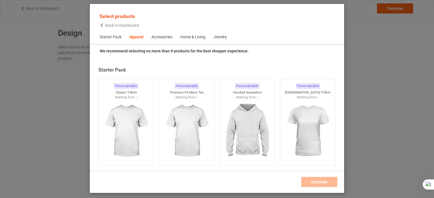
scroll to position [210, 0]
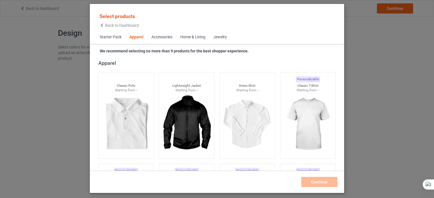
click at [196, 39] on div "Home & Living" at bounding box center [192, 37] width 25 height 6
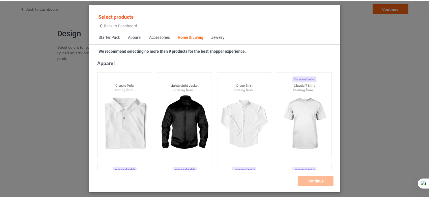
scroll to position [2546, 0]
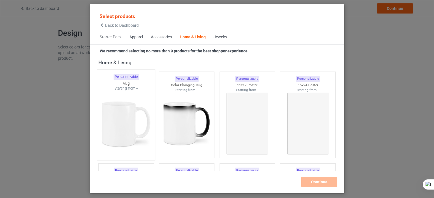
click at [144, 113] on img at bounding box center [125, 124] width 53 height 66
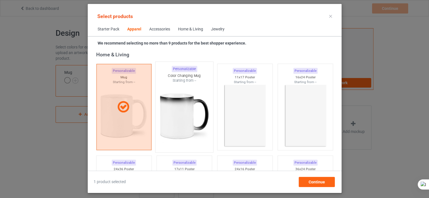
click at [192, 109] on img at bounding box center [184, 116] width 53 height 66
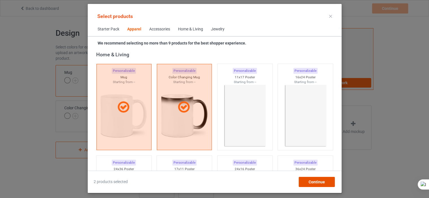
click at [313, 183] on span "Continue" at bounding box center [316, 182] width 16 height 5
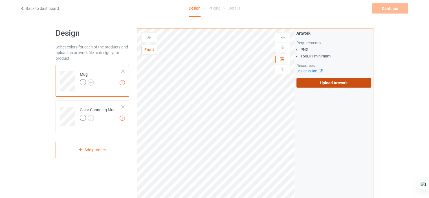
click at [334, 84] on label "Upload Artwork" at bounding box center [334, 83] width 75 height 10
click at [0, 0] on input "Upload Artwork" at bounding box center [0, 0] width 0 height 0
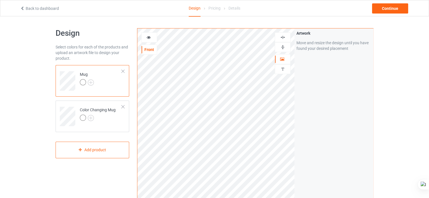
click at [148, 36] on icon at bounding box center [148, 37] width 5 height 4
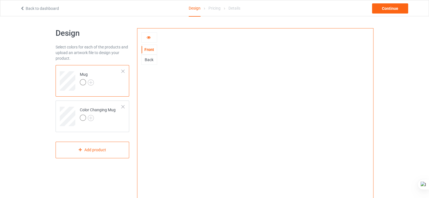
click at [148, 36] on icon at bounding box center [148, 37] width 5 height 4
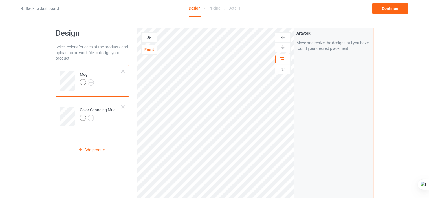
click at [149, 36] on icon at bounding box center [148, 37] width 5 height 4
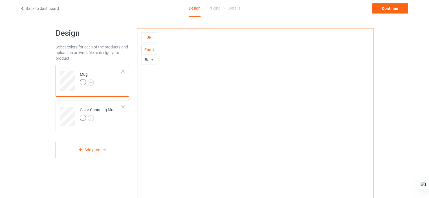
click at [148, 37] on icon at bounding box center [148, 37] width 5 height 4
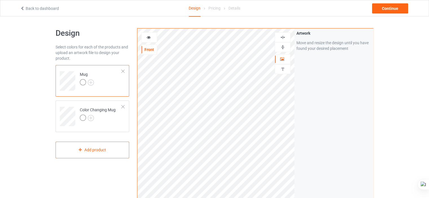
click at [148, 37] on icon at bounding box center [148, 37] width 5 height 4
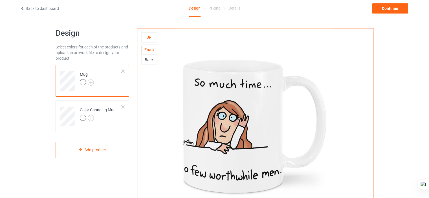
click at [152, 60] on div "Back" at bounding box center [149, 60] width 15 height 6
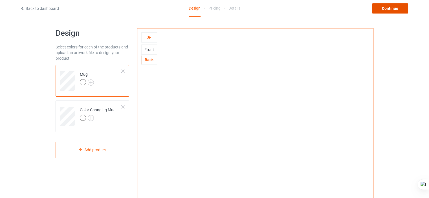
click at [397, 9] on div "Continue" at bounding box center [390, 8] width 36 height 10
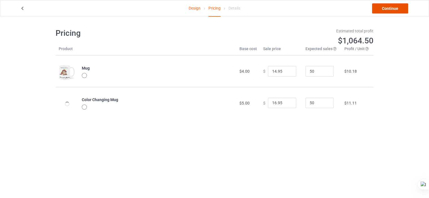
click at [391, 6] on link "Continue" at bounding box center [390, 8] width 36 height 10
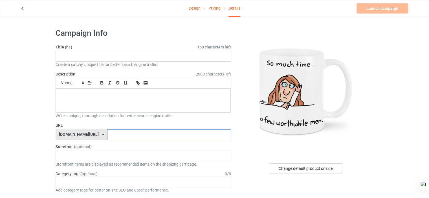
click at [134, 135] on input "text" at bounding box center [169, 135] width 124 height 11
paste input "boynton-coffee-mug-so-much-time"
type input "boynton-coffee-mug-so-much-time"
click at [113, 96] on p at bounding box center [143, 95] width 166 height 5
click at [89, 55] on input "text" at bounding box center [144, 56] width 176 height 11
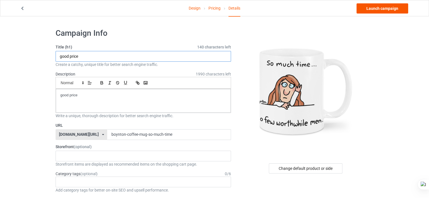
type input "good price"
click at [384, 5] on link "Launch campaign" at bounding box center [383, 8] width 52 height 10
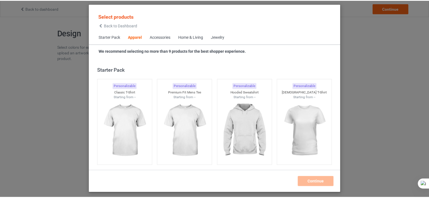
scroll to position [210, 0]
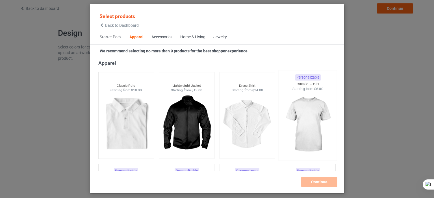
click at [300, 118] on div at bounding box center [308, 125] width 58 height 66
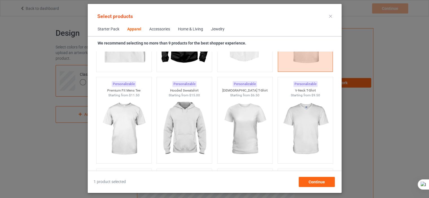
scroll to position [299, 0]
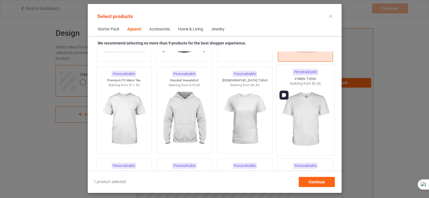
click at [312, 100] on img at bounding box center [305, 119] width 53 height 66
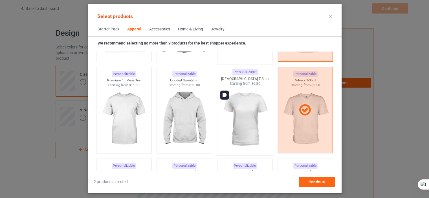
click at [243, 122] on img at bounding box center [244, 119] width 53 height 66
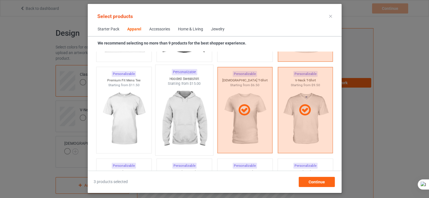
click at [189, 118] on img at bounding box center [184, 119] width 53 height 66
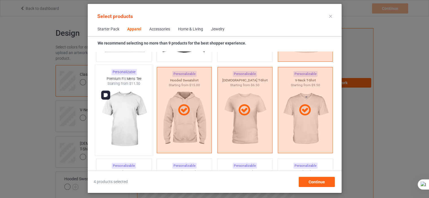
click at [138, 119] on img at bounding box center [123, 119] width 53 height 66
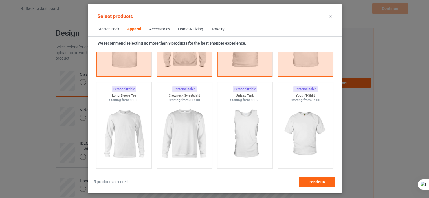
scroll to position [395, 0]
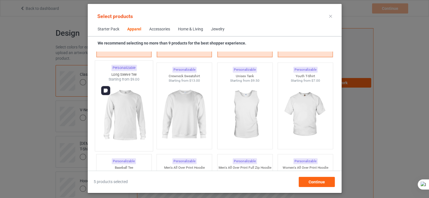
click at [139, 120] on img at bounding box center [123, 115] width 53 height 66
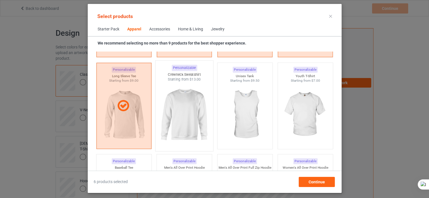
click at [178, 112] on img at bounding box center [184, 115] width 53 height 66
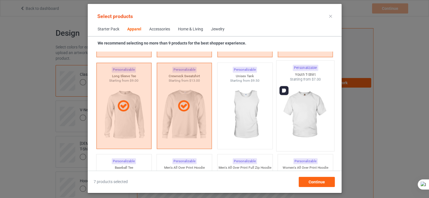
click at [298, 117] on img at bounding box center [305, 115] width 53 height 66
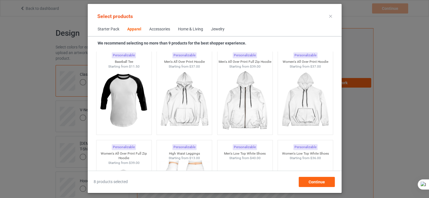
scroll to position [511, 0]
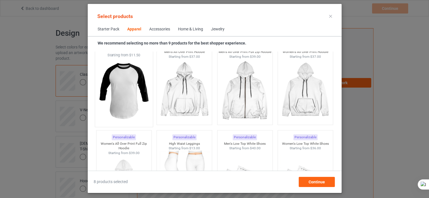
click at [116, 86] on img at bounding box center [123, 91] width 53 height 66
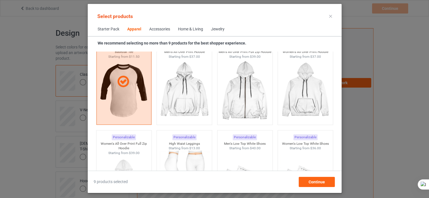
click at [186, 29] on div "Home & Living" at bounding box center [190, 30] width 25 height 6
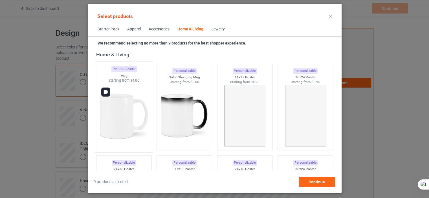
click at [113, 115] on img at bounding box center [123, 116] width 53 height 66
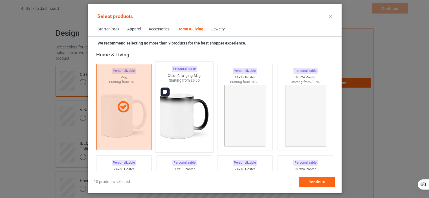
click at [191, 109] on img at bounding box center [184, 116] width 53 height 66
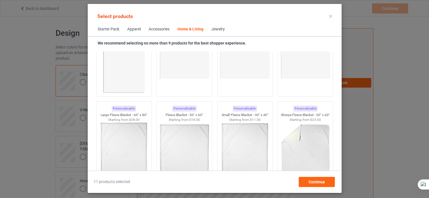
scroll to position [2701, 0]
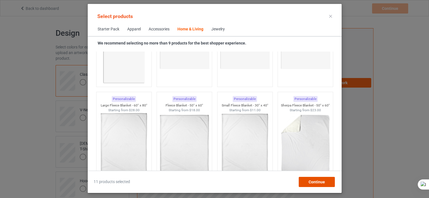
click at [320, 182] on span "Continue" at bounding box center [316, 182] width 16 height 5
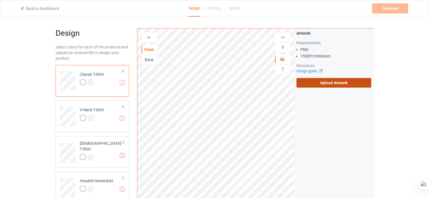
click at [324, 82] on label "Upload Artwork" at bounding box center [334, 83] width 75 height 10
click at [0, 0] on input "Upload Artwork" at bounding box center [0, 0] width 0 height 0
click at [314, 86] on label "Upload Artwork" at bounding box center [334, 83] width 75 height 10
click at [0, 0] on input "Upload Artwork" at bounding box center [0, 0] width 0 height 0
click at [316, 86] on label "Upload Artwork" at bounding box center [334, 83] width 75 height 10
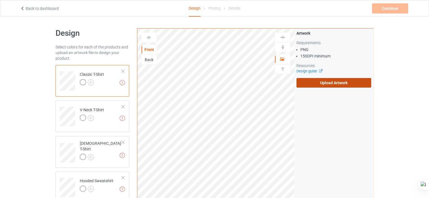
click at [0, 0] on input "Upload Artwork" at bounding box center [0, 0] width 0 height 0
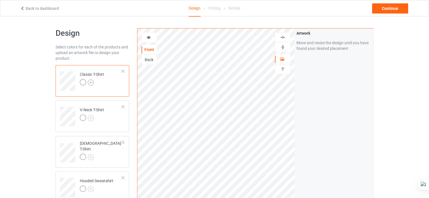
click at [92, 81] on img at bounding box center [91, 83] width 6 height 6
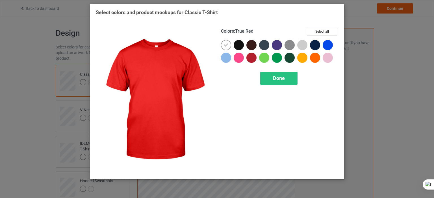
click at [250, 56] on div at bounding box center [251, 58] width 10 height 10
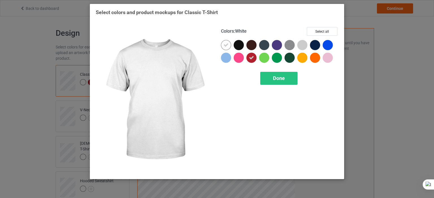
click at [227, 45] on icon at bounding box center [225, 45] width 5 height 5
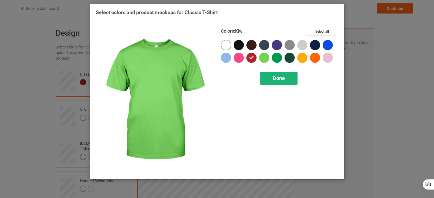
click at [272, 74] on div "Done" at bounding box center [278, 78] width 37 height 13
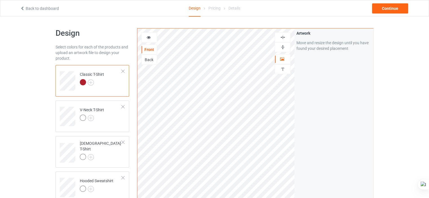
click at [148, 37] on icon at bounding box center [148, 37] width 5 height 4
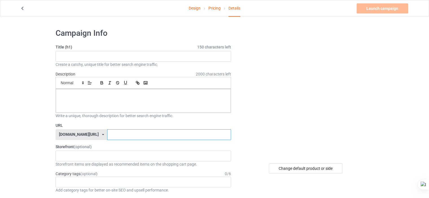
click at [107, 132] on input "text" at bounding box center [169, 135] width 124 height 11
paste input "eek_halloween_by"
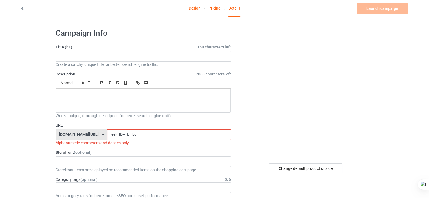
click at [123, 136] on input "eek_halloween_by" at bounding box center [169, 135] width 124 height 11
click at [107, 136] on input "eek_halloween-by" at bounding box center [169, 135] width 124 height 11
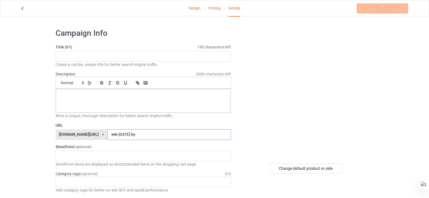
click at [130, 137] on input "eek-halloween-by" at bounding box center [169, 135] width 124 height 11
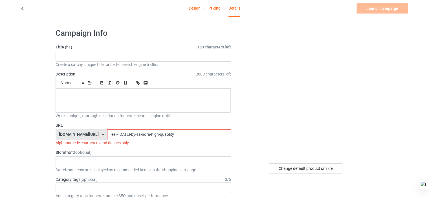
click at [158, 136] on input "eek-halloween-by-sa-ndra-high-quaölity" at bounding box center [169, 135] width 124 height 11
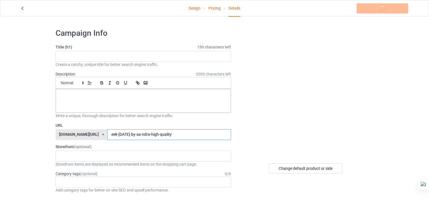
type input "eek-halloween-by-sa-ndra-high-quality"
click at [123, 107] on div at bounding box center [143, 101] width 175 height 24
click at [104, 54] on input "text" at bounding box center [144, 56] width 176 height 11
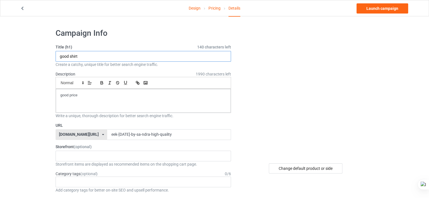
type input "good shirt"
click at [195, 10] on link "Design" at bounding box center [195, 8] width 12 height 16
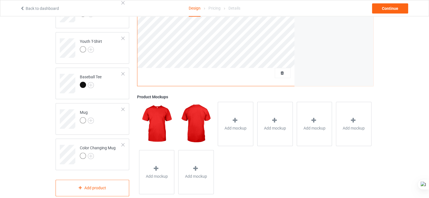
scroll to position [292, 0]
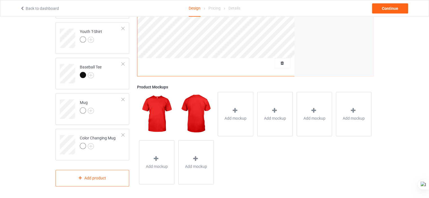
click at [108, 110] on td "Mug" at bounding box center [101, 107] width 48 height 23
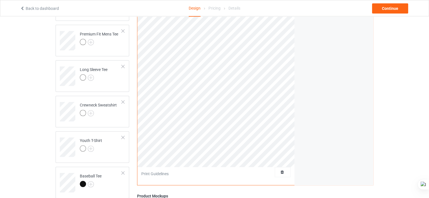
scroll to position [171, 0]
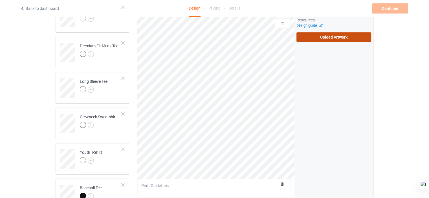
click at [308, 40] on label "Upload Artwork" at bounding box center [334, 37] width 75 height 10
click at [0, 0] on input "Upload Artwork" at bounding box center [0, 0] width 0 height 0
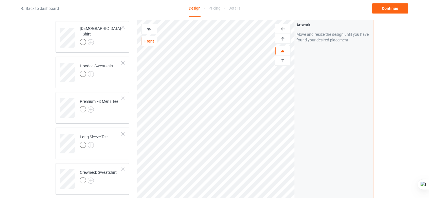
scroll to position [114, 0]
click at [149, 29] on icon at bounding box center [148, 28] width 5 height 4
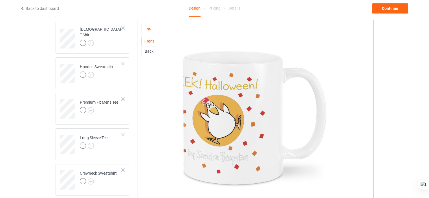
click at [149, 29] on icon at bounding box center [148, 28] width 5 height 4
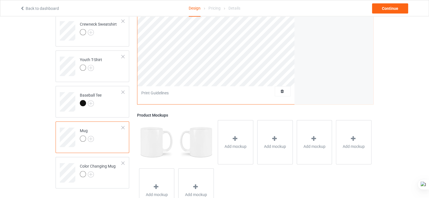
scroll to position [270, 0]
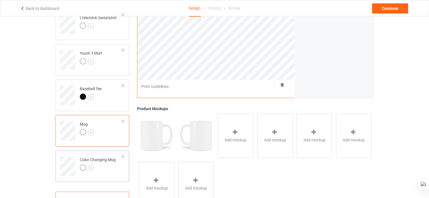
click at [113, 167] on div at bounding box center [98, 169] width 36 height 8
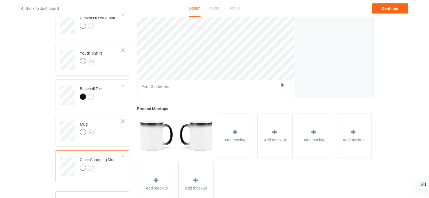
scroll to position [97, 0]
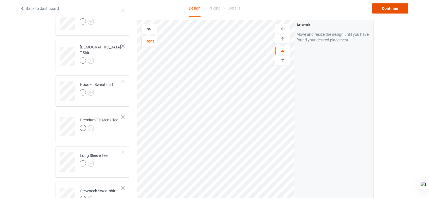
click at [397, 5] on div "Continue" at bounding box center [390, 8] width 36 height 10
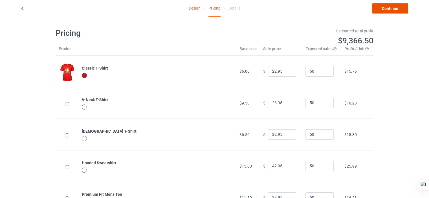
click at [397, 5] on link "Continue" at bounding box center [390, 8] width 36 height 10
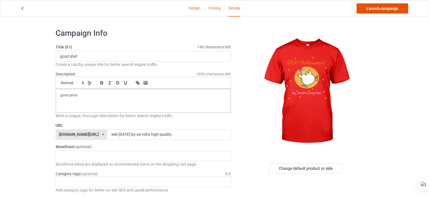
click at [396, 10] on link "Launch campaign" at bounding box center [383, 8] width 52 height 10
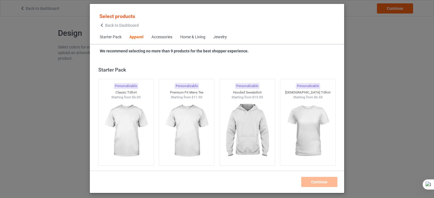
scroll to position [210, 0]
